Goal: Find specific fact: Find specific fact

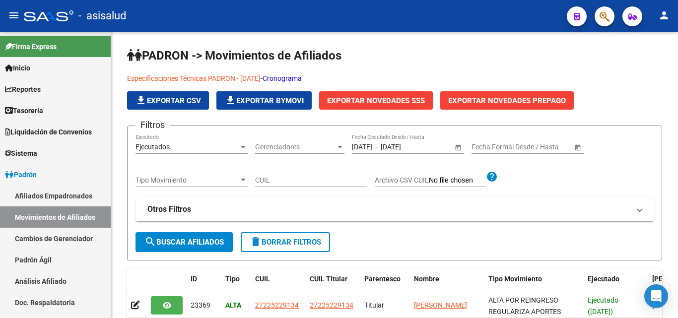
click at [303, 11] on div "- asisalud" at bounding box center [291, 16] width 535 height 22
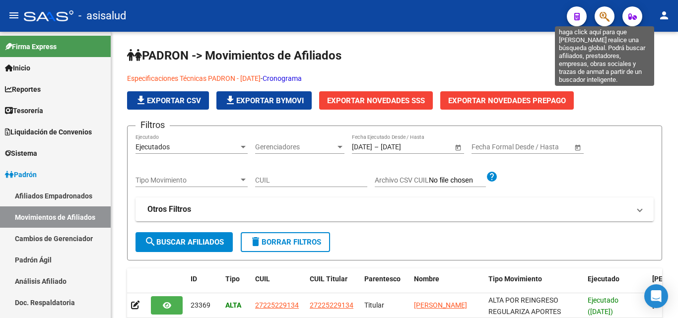
click at [608, 17] on icon "button" at bounding box center [605, 16] width 10 height 11
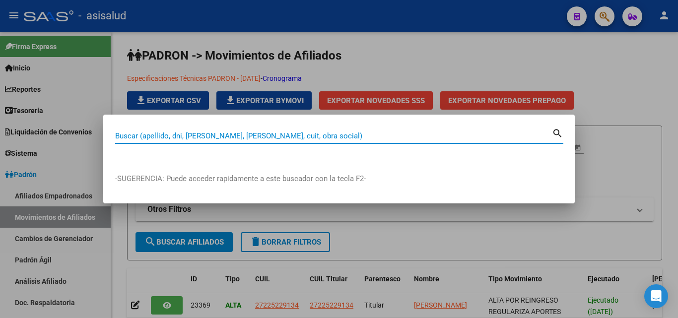
paste input "47306874"
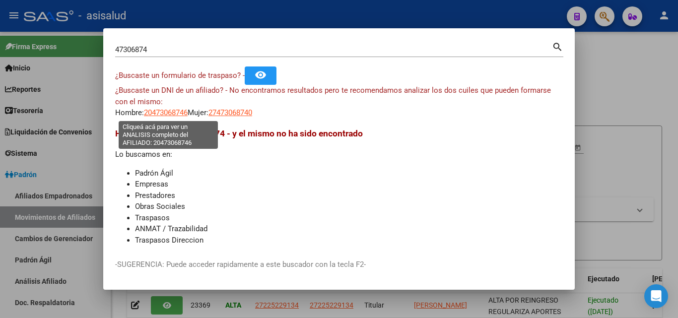
click at [180, 112] on span "20473068746" at bounding box center [166, 112] width 44 height 9
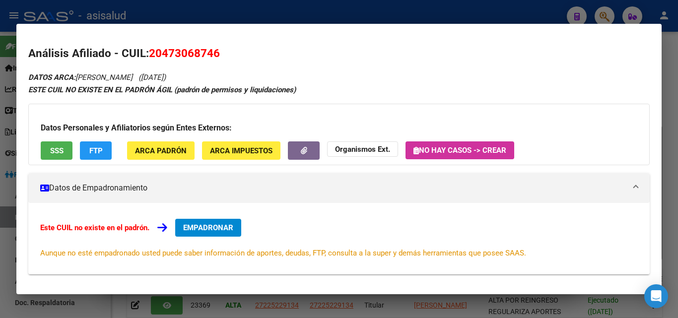
click at [54, 149] on span "SSS" at bounding box center [56, 150] width 13 height 9
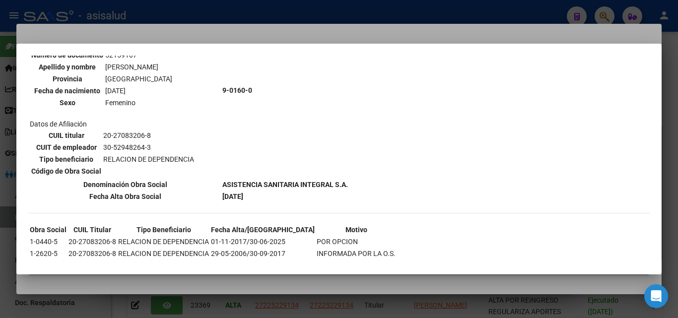
scroll to position [658, 0]
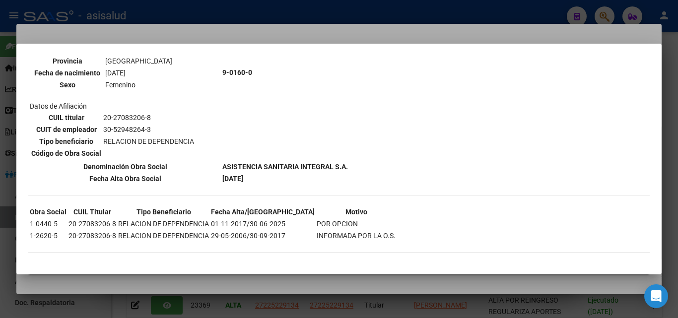
drag, startPoint x: 57, startPoint y: 223, endPoint x: 31, endPoint y: 220, distance: 26.0
click at [31, 220] on td "1-0440-5" at bounding box center [48, 223] width 38 height 11
copy td "1-0440-5"
click at [250, 38] on div at bounding box center [339, 159] width 678 height 318
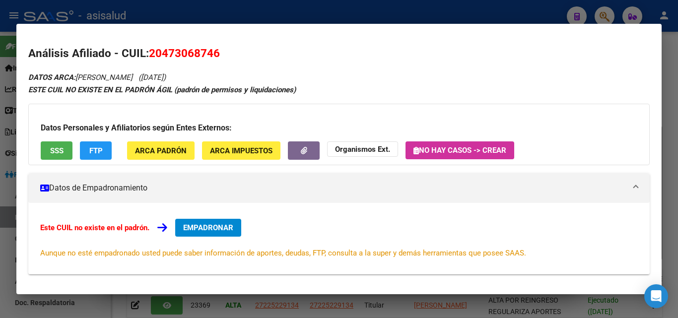
click at [195, 9] on div at bounding box center [339, 159] width 678 height 318
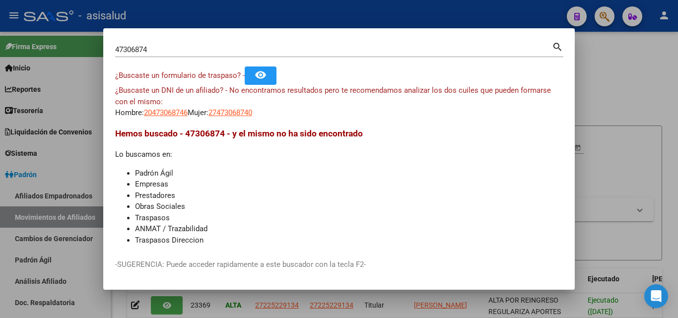
drag, startPoint x: 187, startPoint y: 44, endPoint x: 116, endPoint y: 43, distance: 71.5
click at [105, 38] on mat-dialog-container "47306874 Buscar (apellido, dni, cuil, nro traspaso, cuit, obra social) search ¿…" at bounding box center [339, 158] width 472 height 261
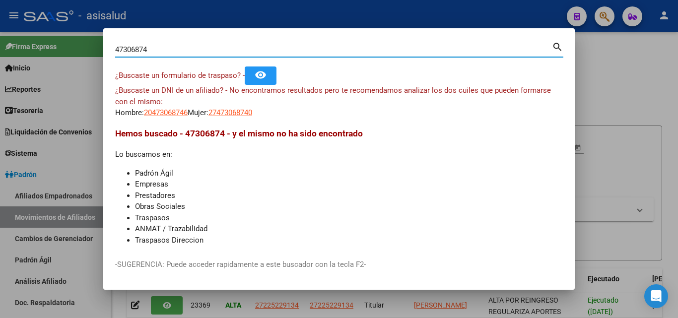
drag, startPoint x: 158, startPoint y: 48, endPoint x: 98, endPoint y: 49, distance: 59.6
click at [98, 49] on div "47306874 Buscar (apellido, dni, cuil, nro traspaso, cuit, obra social) search ¿…" at bounding box center [339, 159] width 678 height 318
paste input "5894040"
type input "45894040"
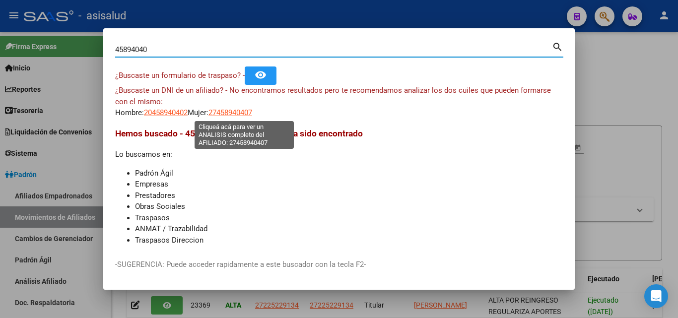
click at [252, 110] on span "27458940407" at bounding box center [231, 112] width 44 height 9
type textarea "27458940407"
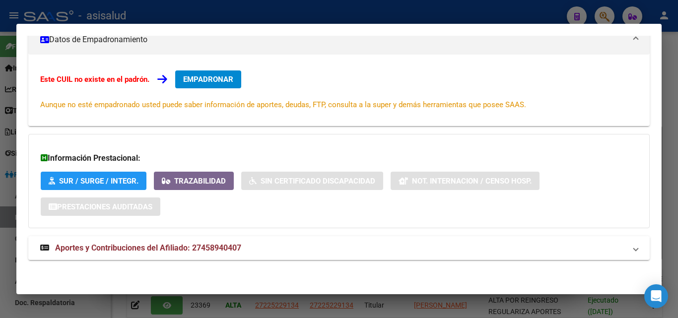
scroll to position [0, 0]
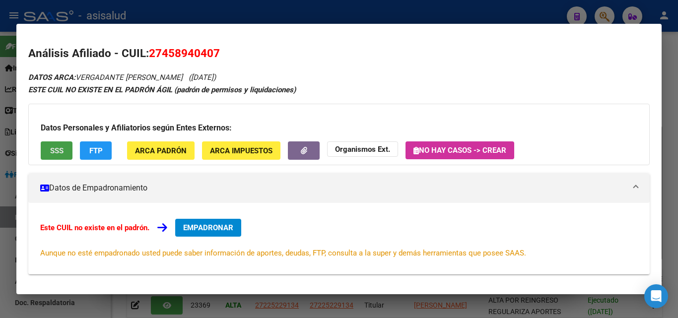
click at [52, 150] on span "SSS" at bounding box center [56, 150] width 13 height 9
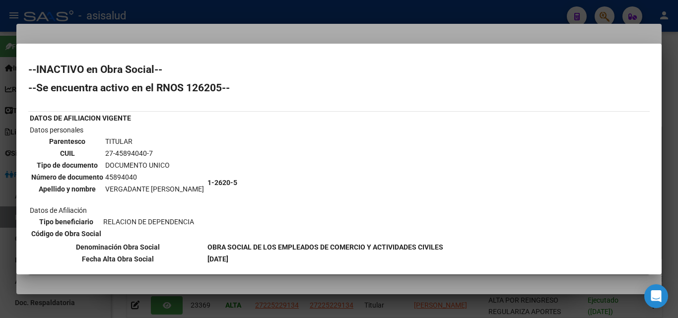
click at [373, 23] on div at bounding box center [339, 159] width 678 height 318
